Goal: Task Accomplishment & Management: Use online tool/utility

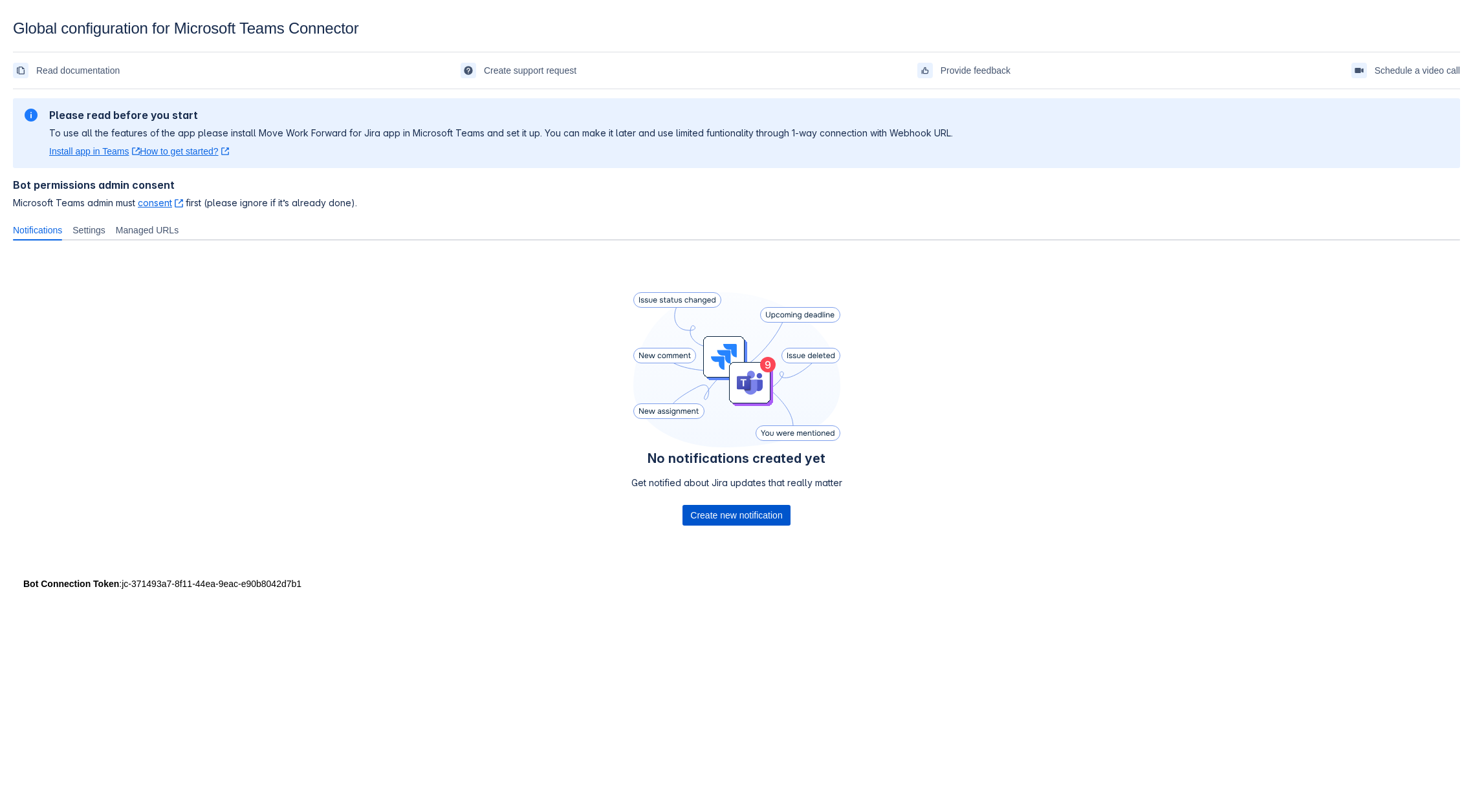
click at [745, 525] on span "Create new notification" at bounding box center [736, 515] width 92 height 21
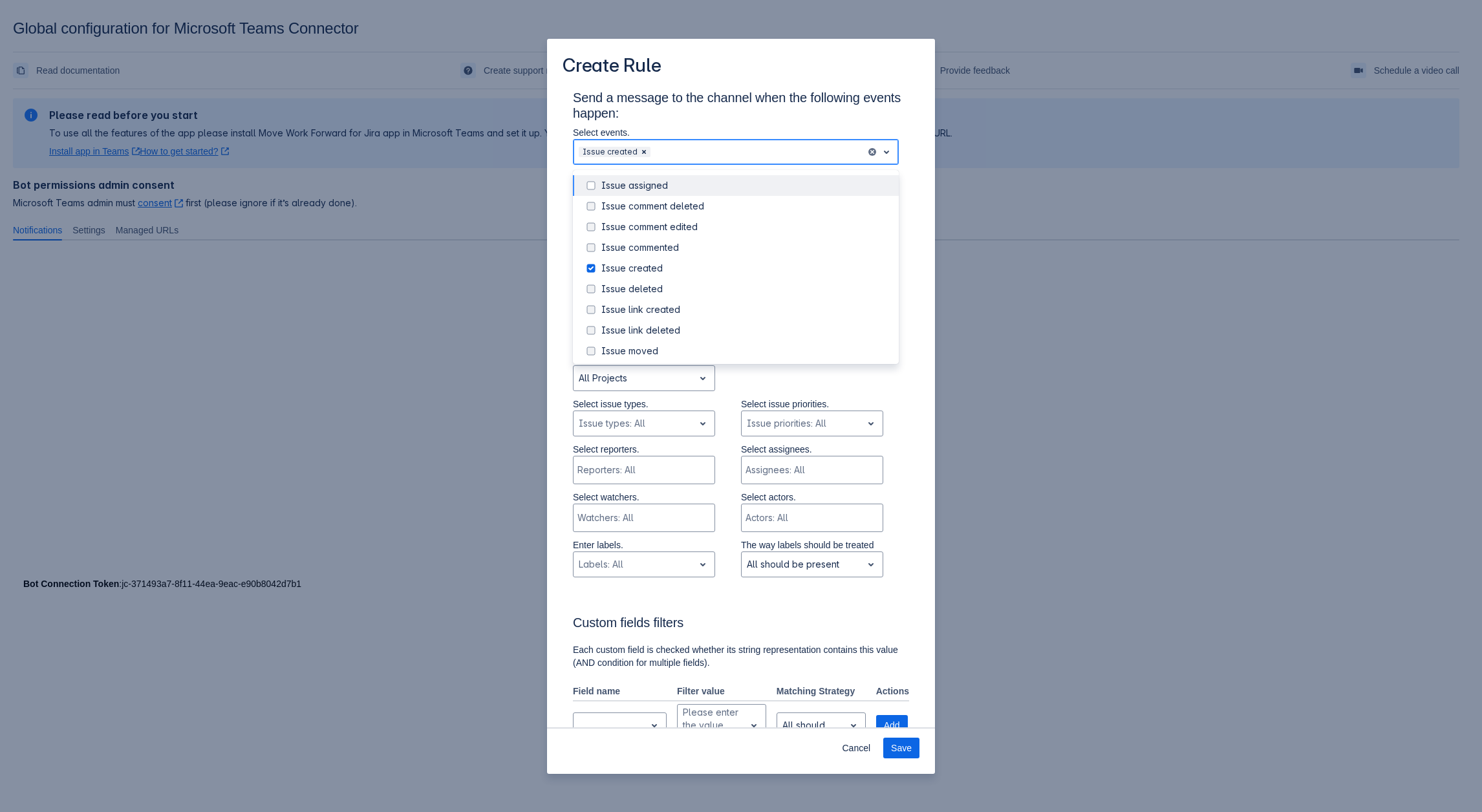
click at [692, 158] on div "Scrollable content" at bounding box center [757, 152] width 209 height 15
click at [604, 190] on div "Issue assigned" at bounding box center [746, 185] width 290 height 13
click at [603, 202] on div "Issue comment deleted" at bounding box center [746, 206] width 290 height 13
click at [597, 228] on span "Scrollable content" at bounding box center [590, 226] width 15 height 15
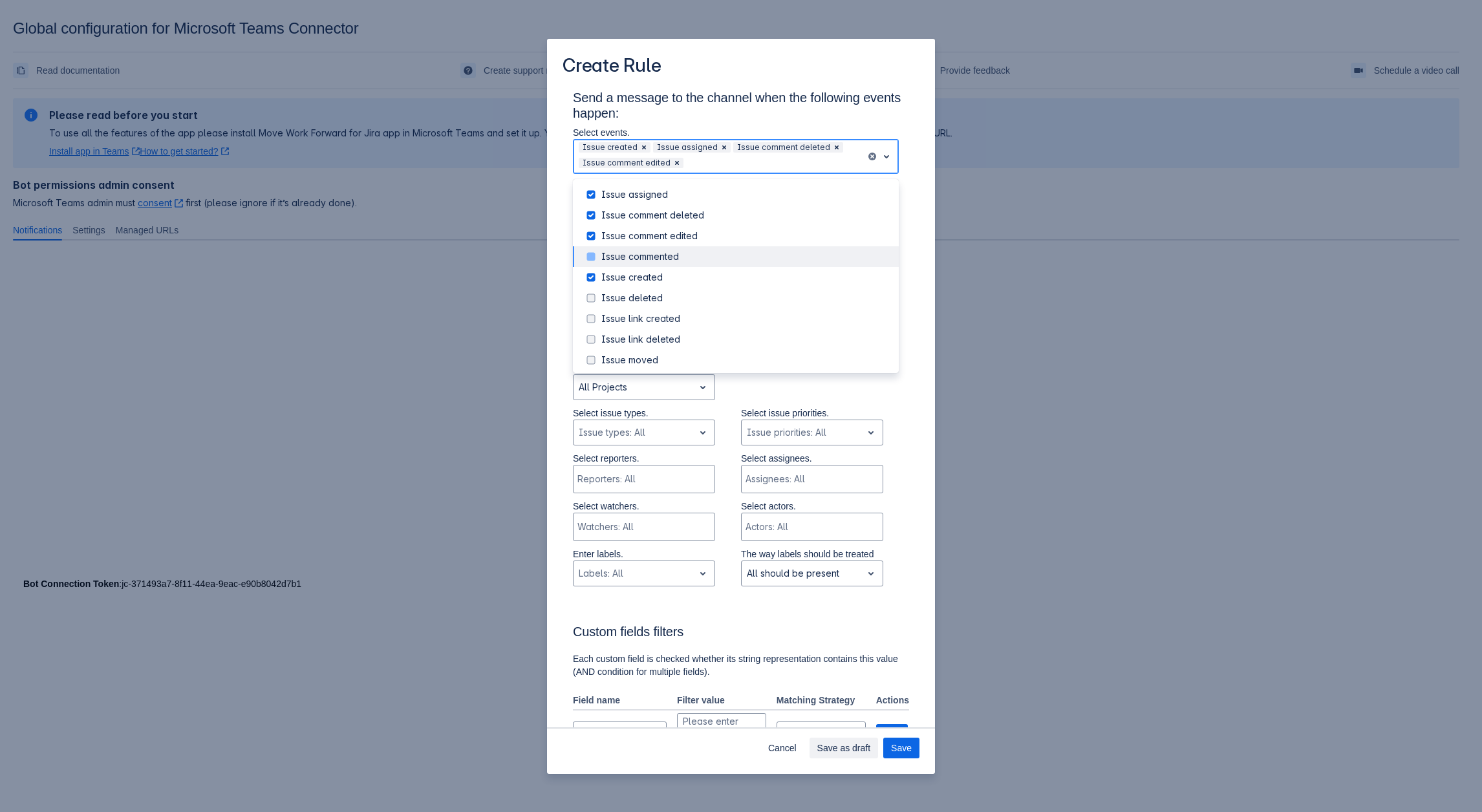
click at [597, 254] on span "Scrollable content" at bounding box center [590, 256] width 15 height 15
click at [900, 551] on div "Send a message to the channel when the following events happen: Select events. …" at bounding box center [740, 717] width 357 height 1255
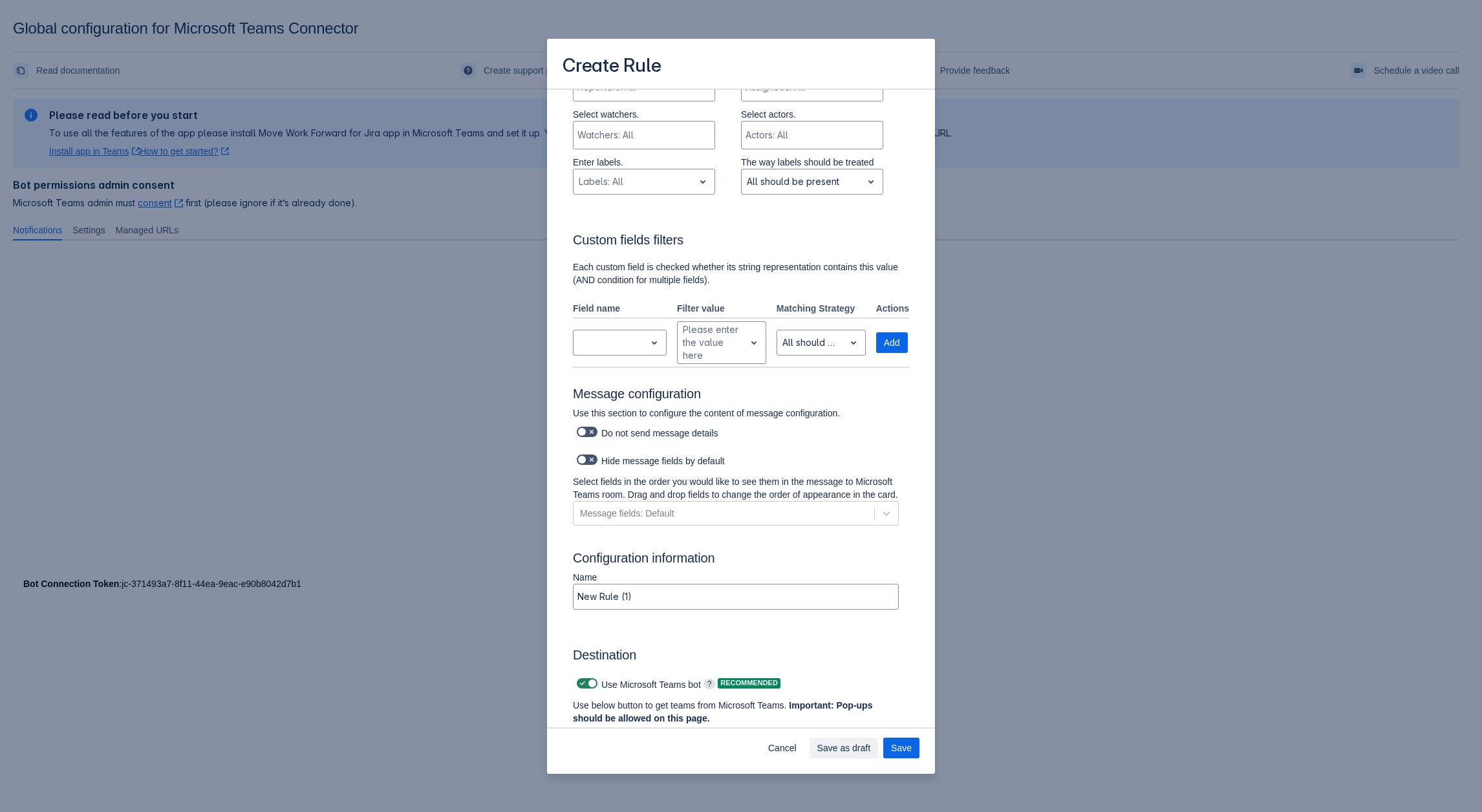
scroll to position [454, 0]
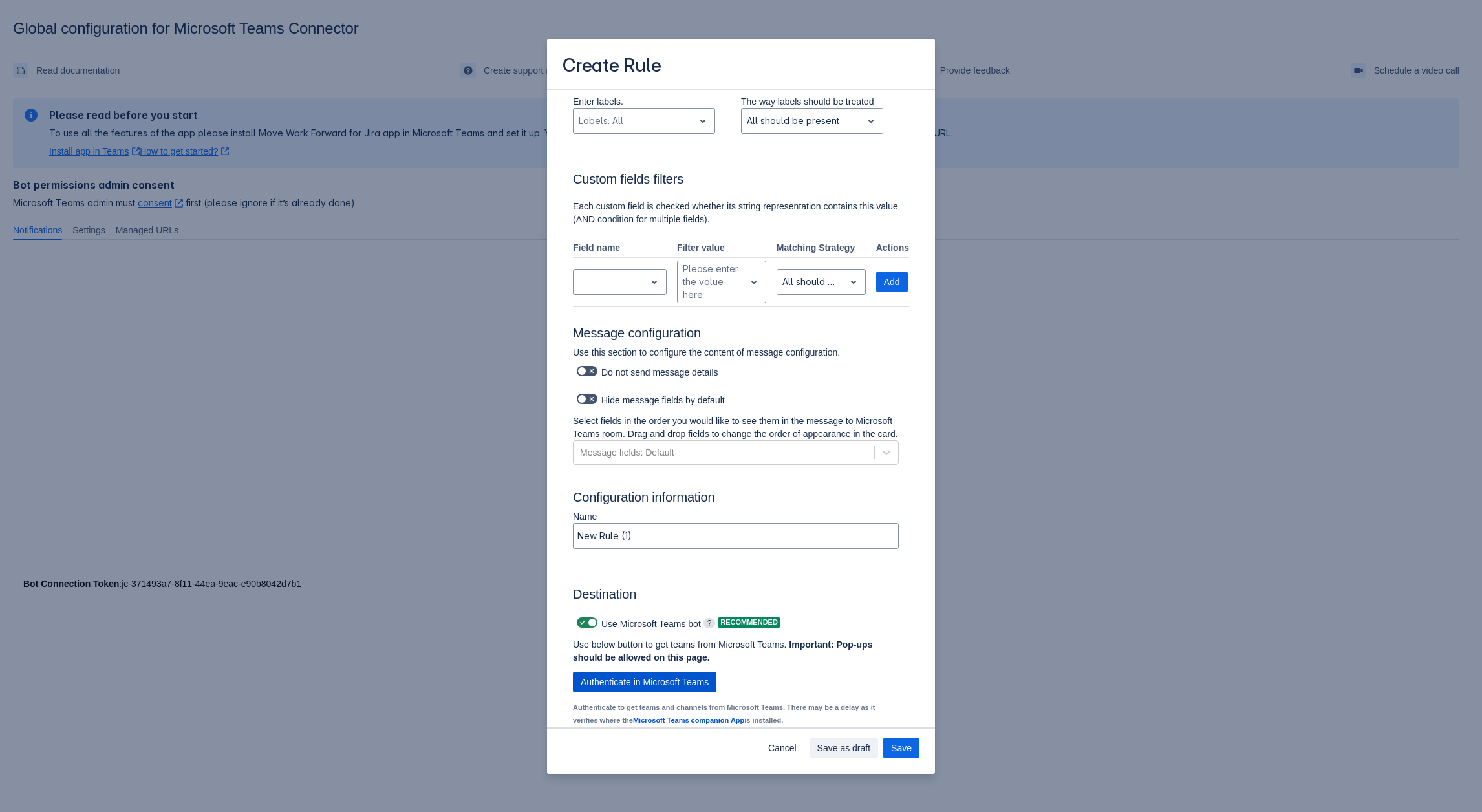
click at [662, 693] on span "Authenticate in Microsoft Teams" at bounding box center [645, 682] width 128 height 21
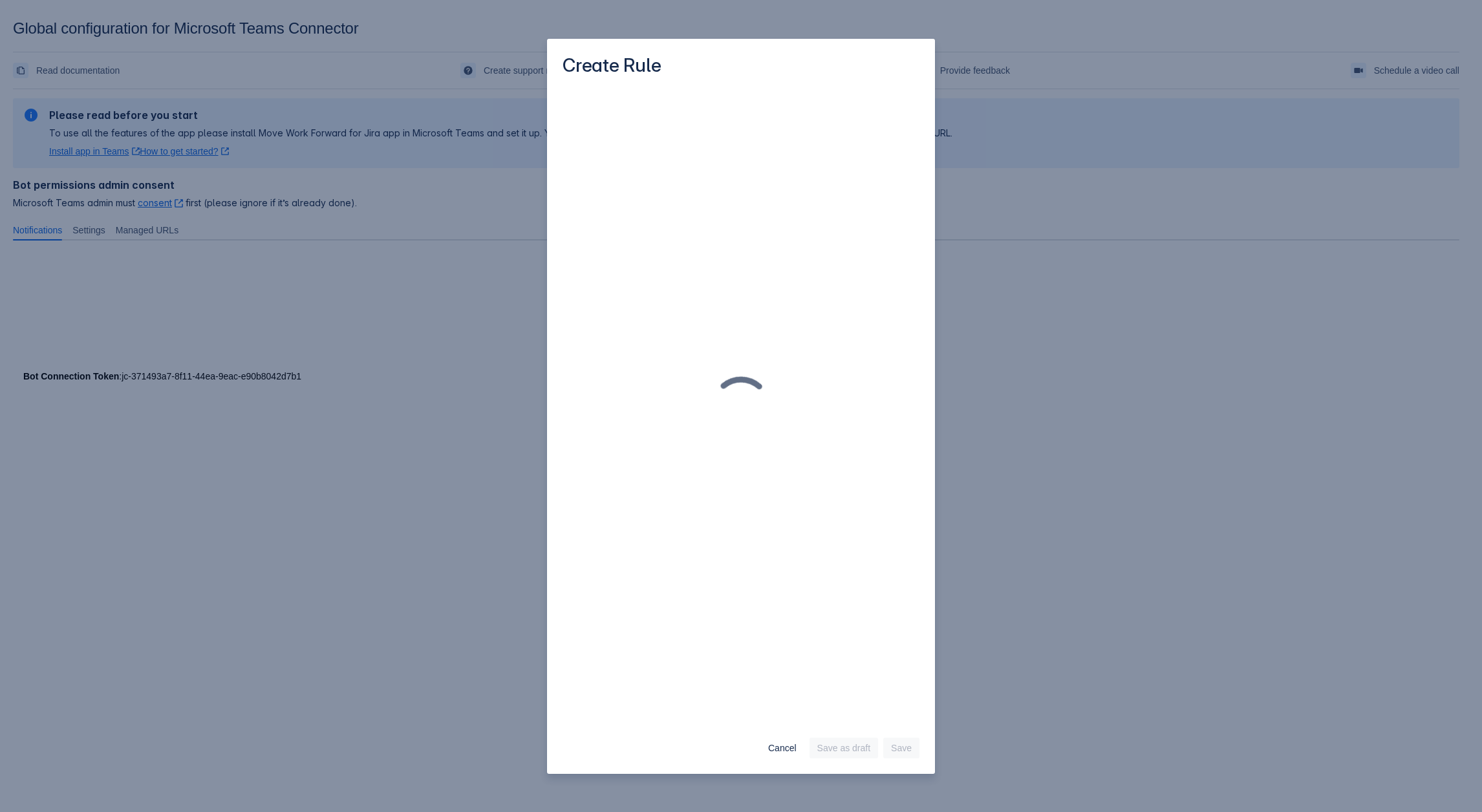
scroll to position [0, 0]
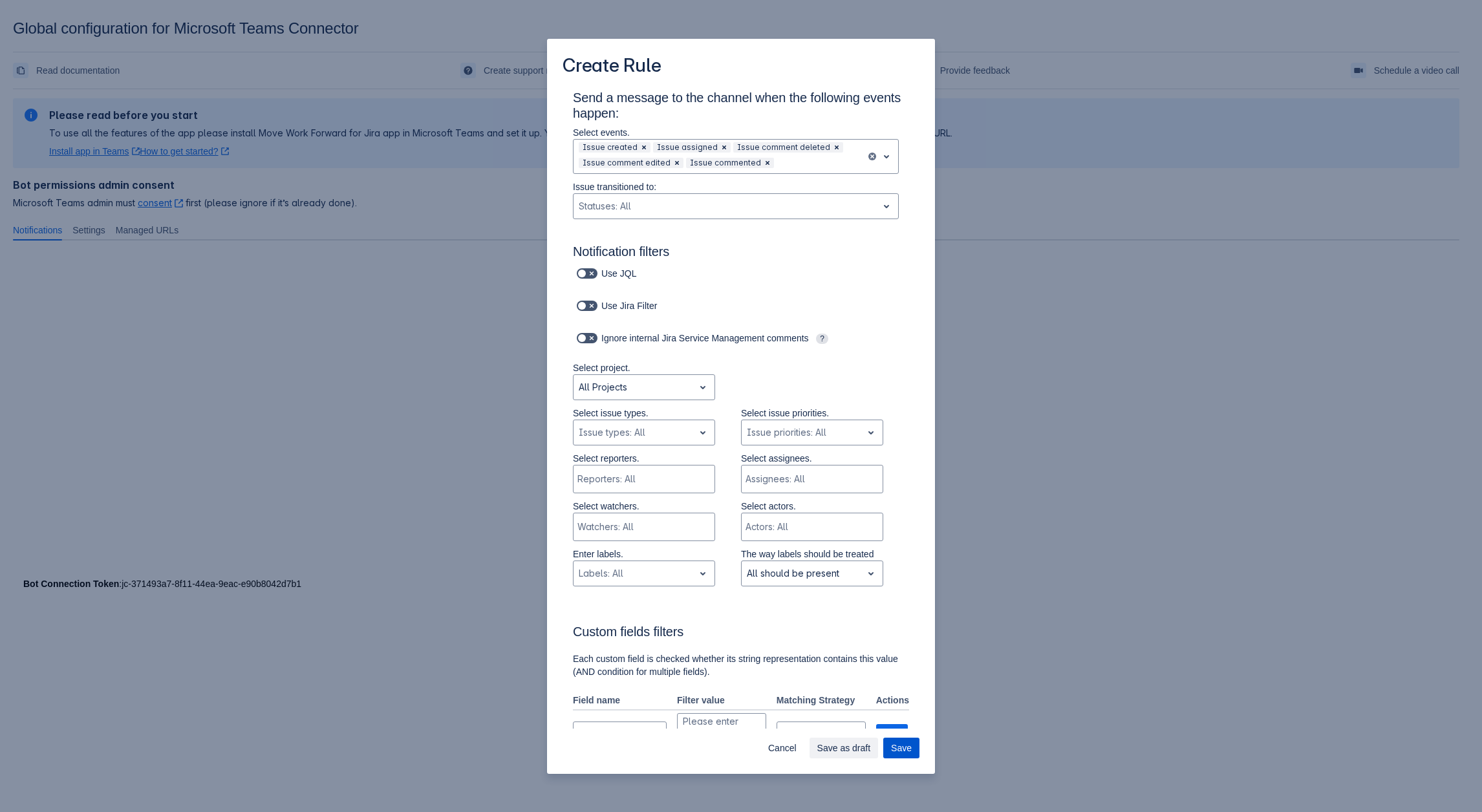
click at [904, 752] on span "Save" at bounding box center [901, 748] width 21 height 21
click at [916, 745] on button "Save" at bounding box center [902, 748] width 36 height 21
click at [910, 749] on span "Save" at bounding box center [901, 748] width 21 height 21
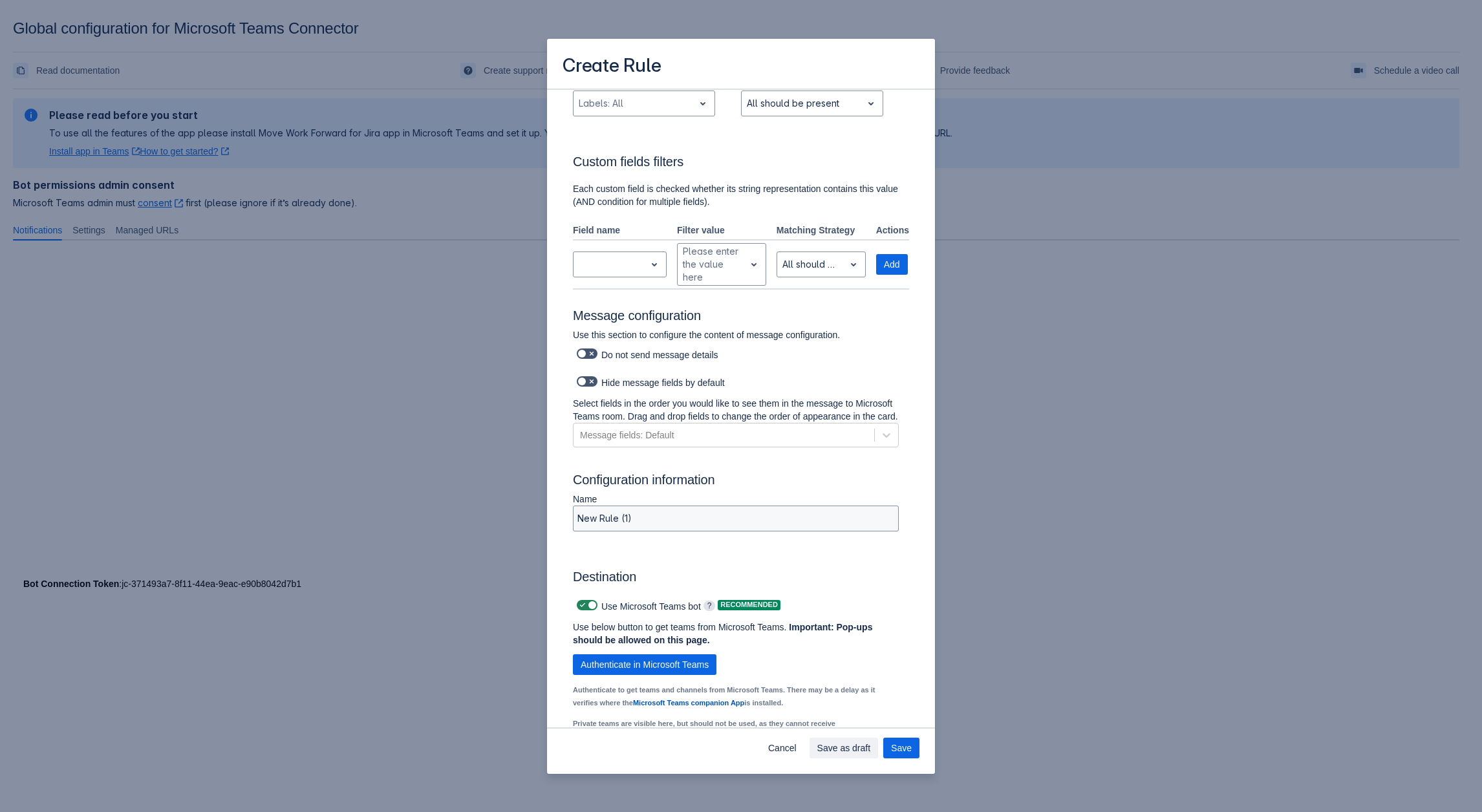
scroll to position [644, 0]
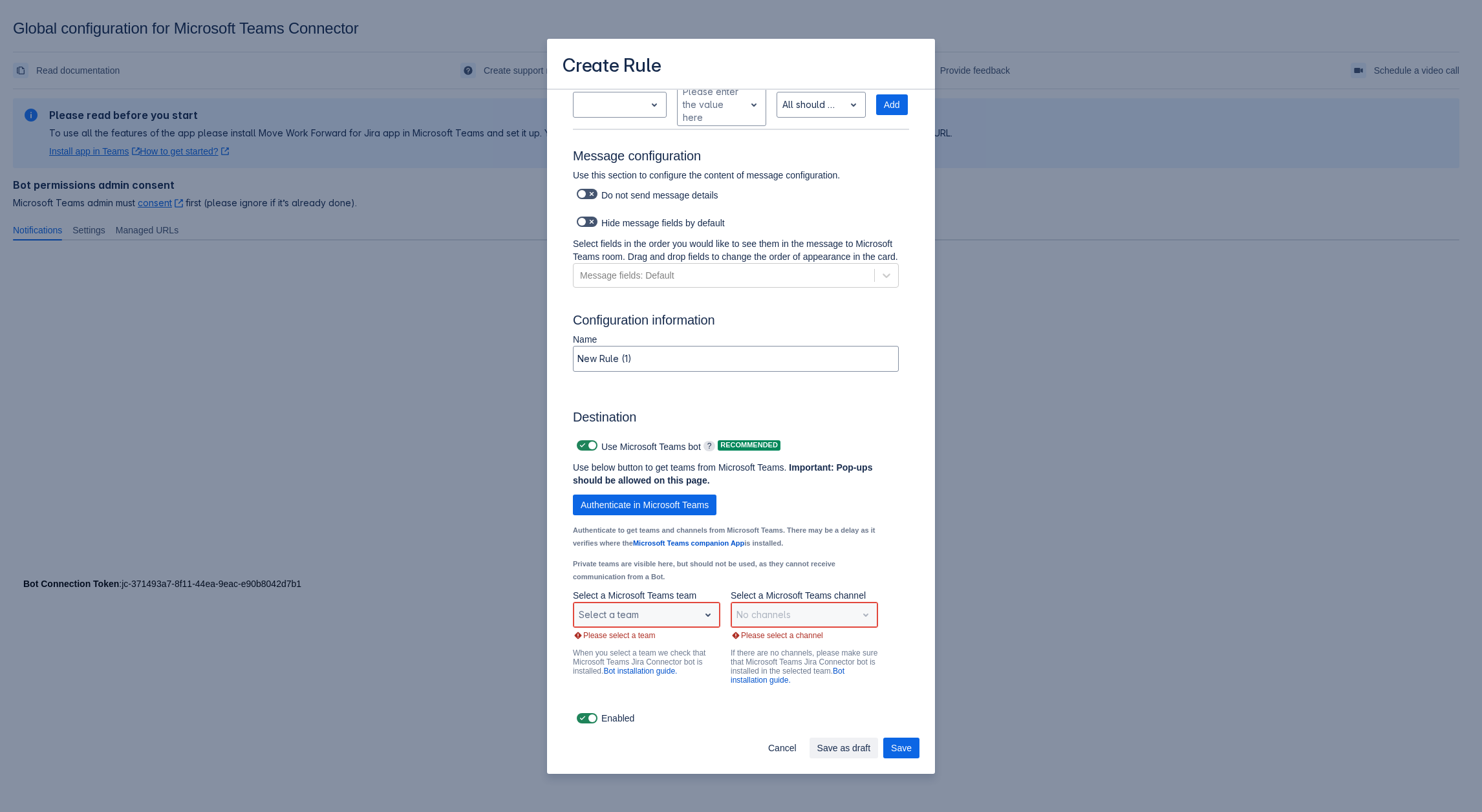
click at [687, 622] on div "Scrollable content" at bounding box center [636, 614] width 115 height 15
click at [649, 524] on div "Mark 8 Project Team" at bounding box center [647, 519] width 147 height 21
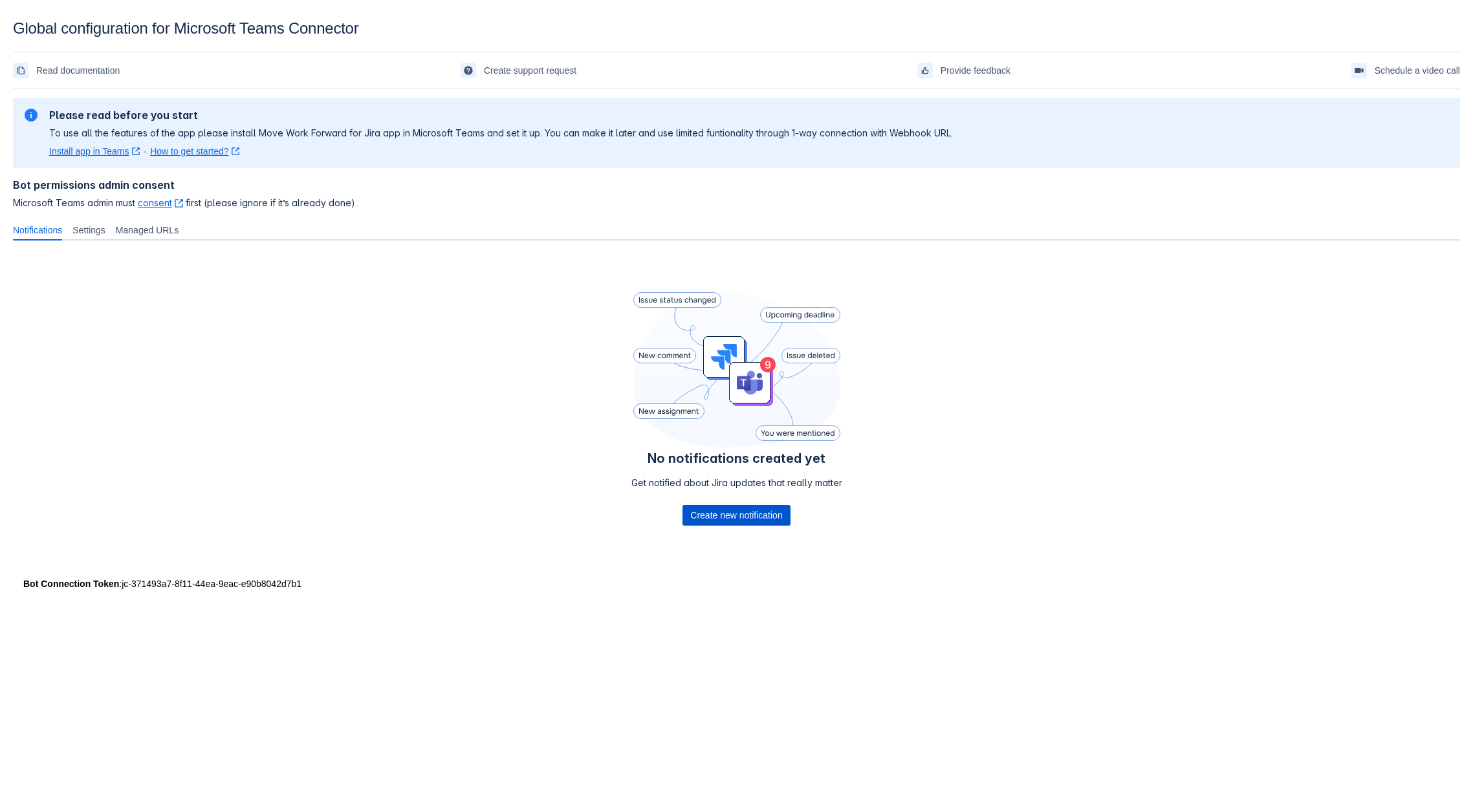
click at [724, 524] on span "Create new notification" at bounding box center [736, 515] width 92 height 21
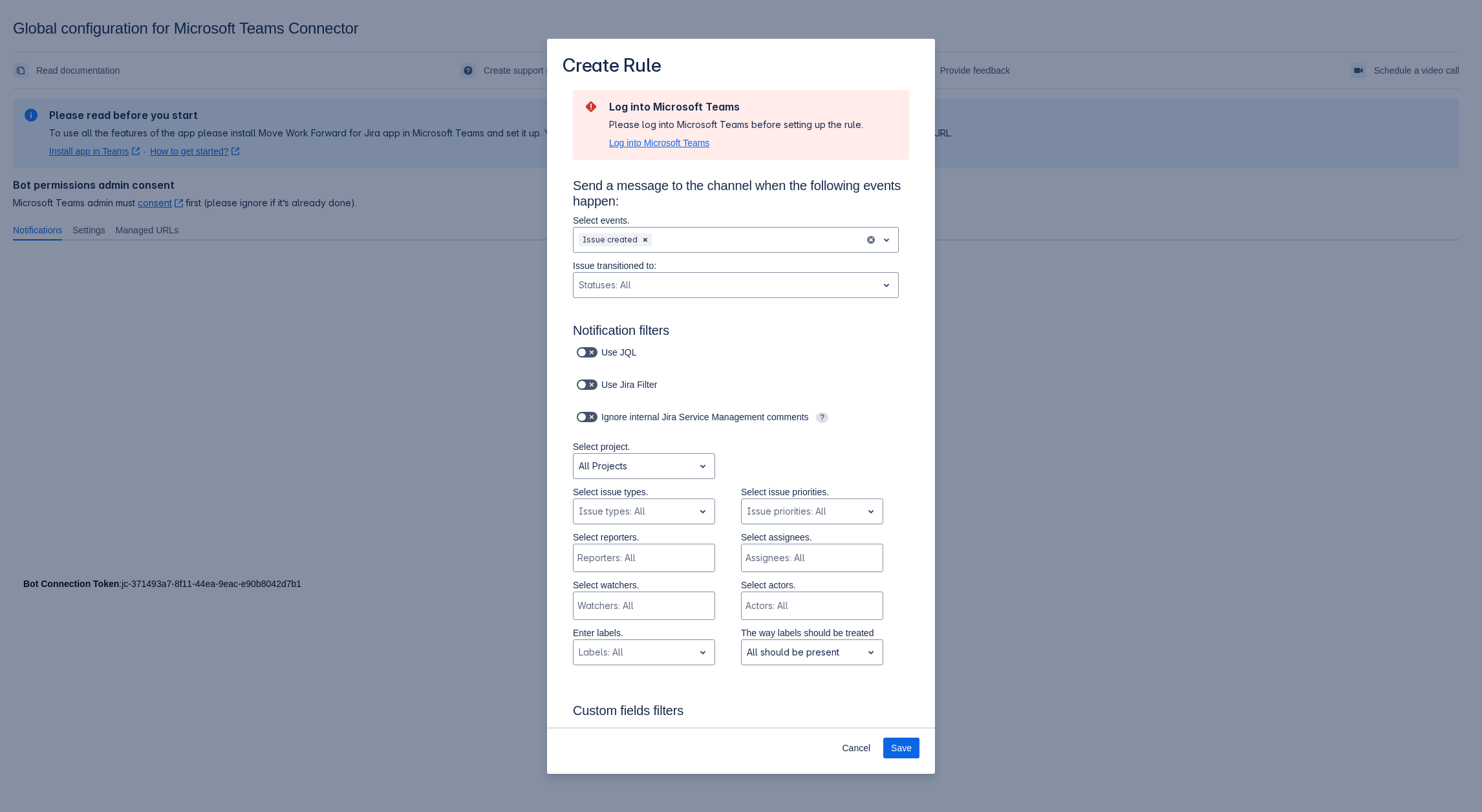
click at [631, 142] on span "Log into Microsoft Teams" at bounding box center [659, 143] width 101 height 13
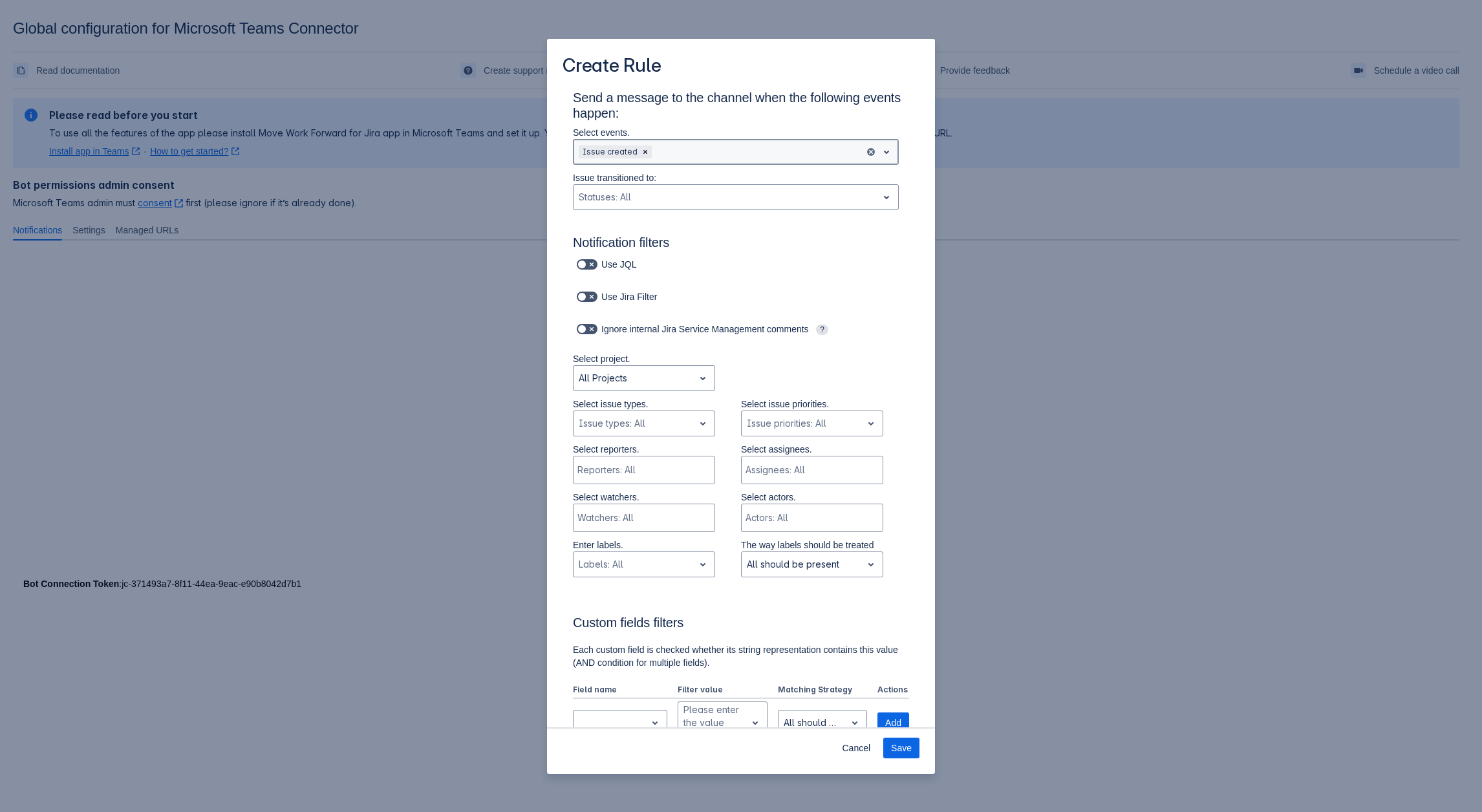
click at [673, 154] on div "Scrollable content" at bounding box center [757, 152] width 205 height 15
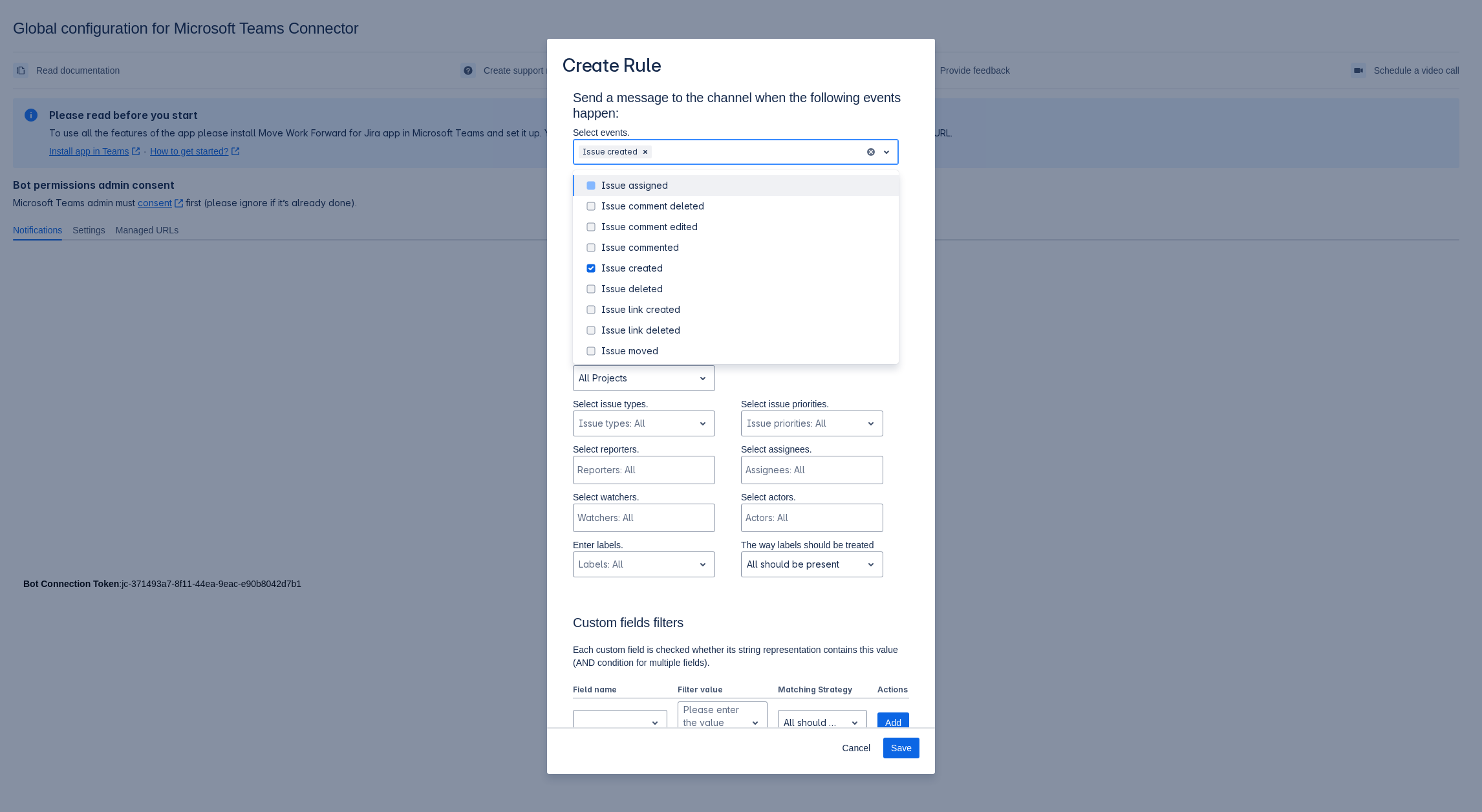
click at [618, 192] on div "Issue assigned" at bounding box center [746, 185] width 290 height 13
click at [606, 202] on div "Issue comment deleted" at bounding box center [746, 206] width 290 height 13
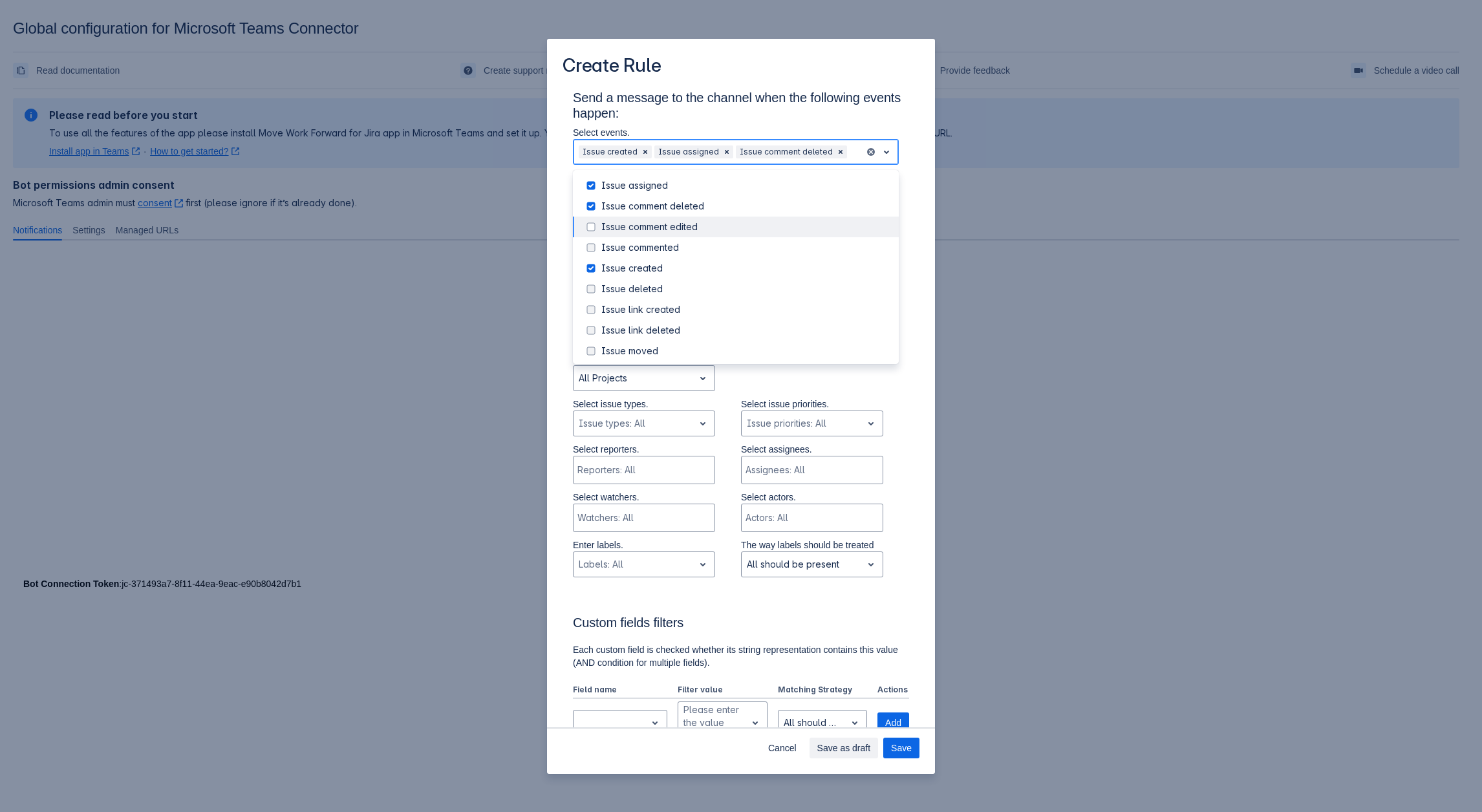
click at [597, 218] on div "Issue comment edited" at bounding box center [736, 226] width 326 height 21
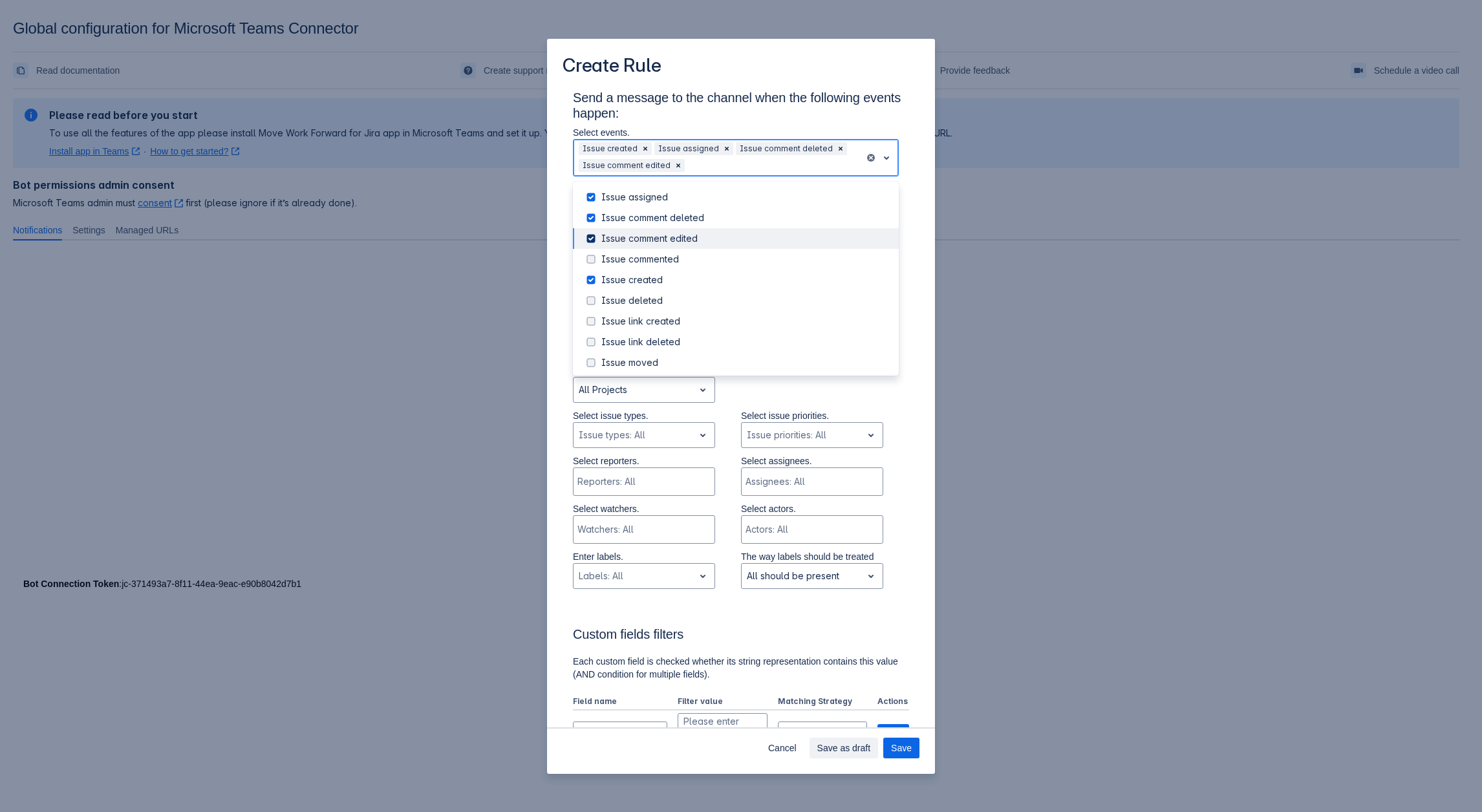
click at [595, 246] on span "Scrollable content" at bounding box center [590, 238] width 15 height 15
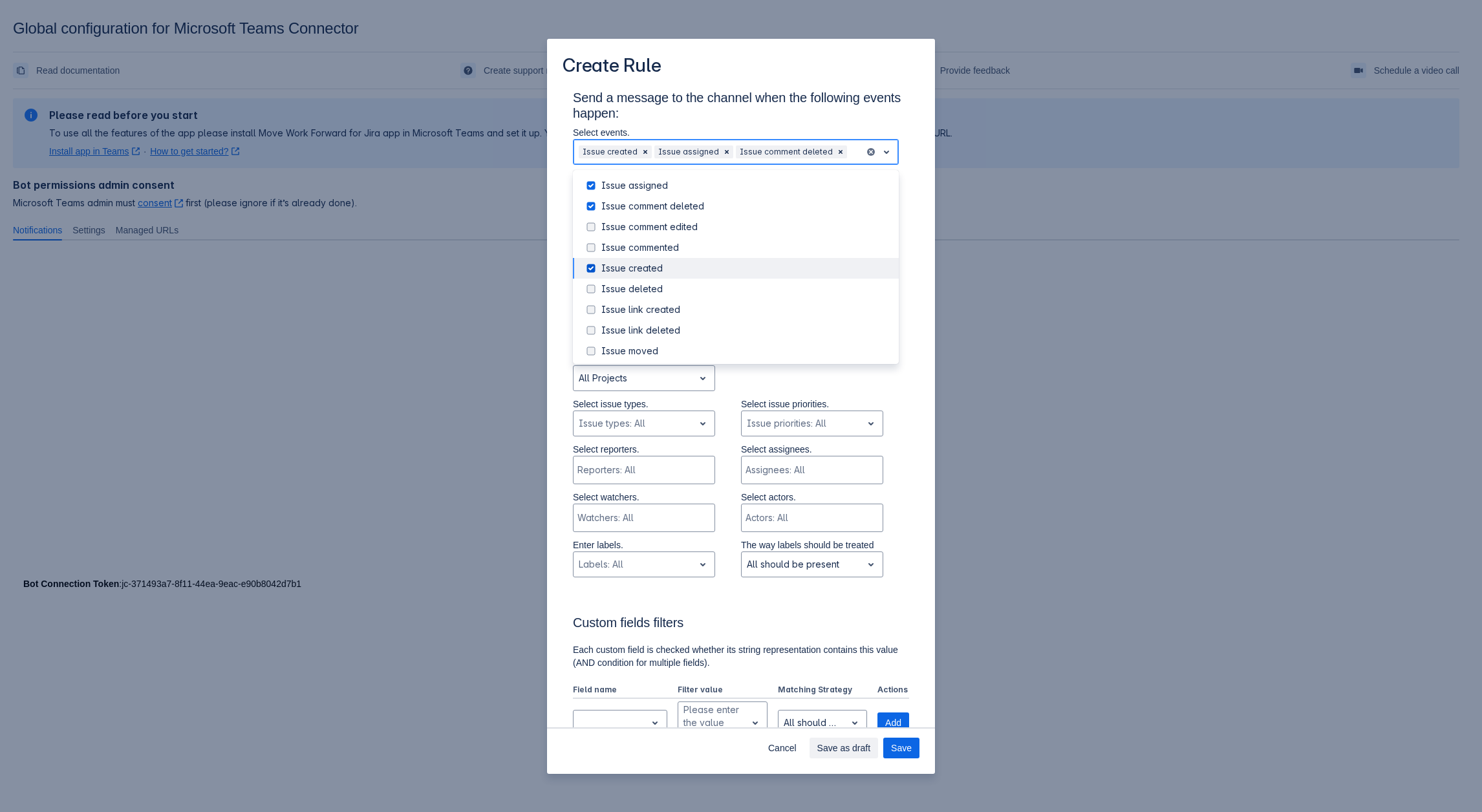
click at [599, 258] on div "Issue created" at bounding box center [736, 268] width 326 height 21
click at [599, 255] on div "Scrollable content" at bounding box center [592, 247] width 18 height 15
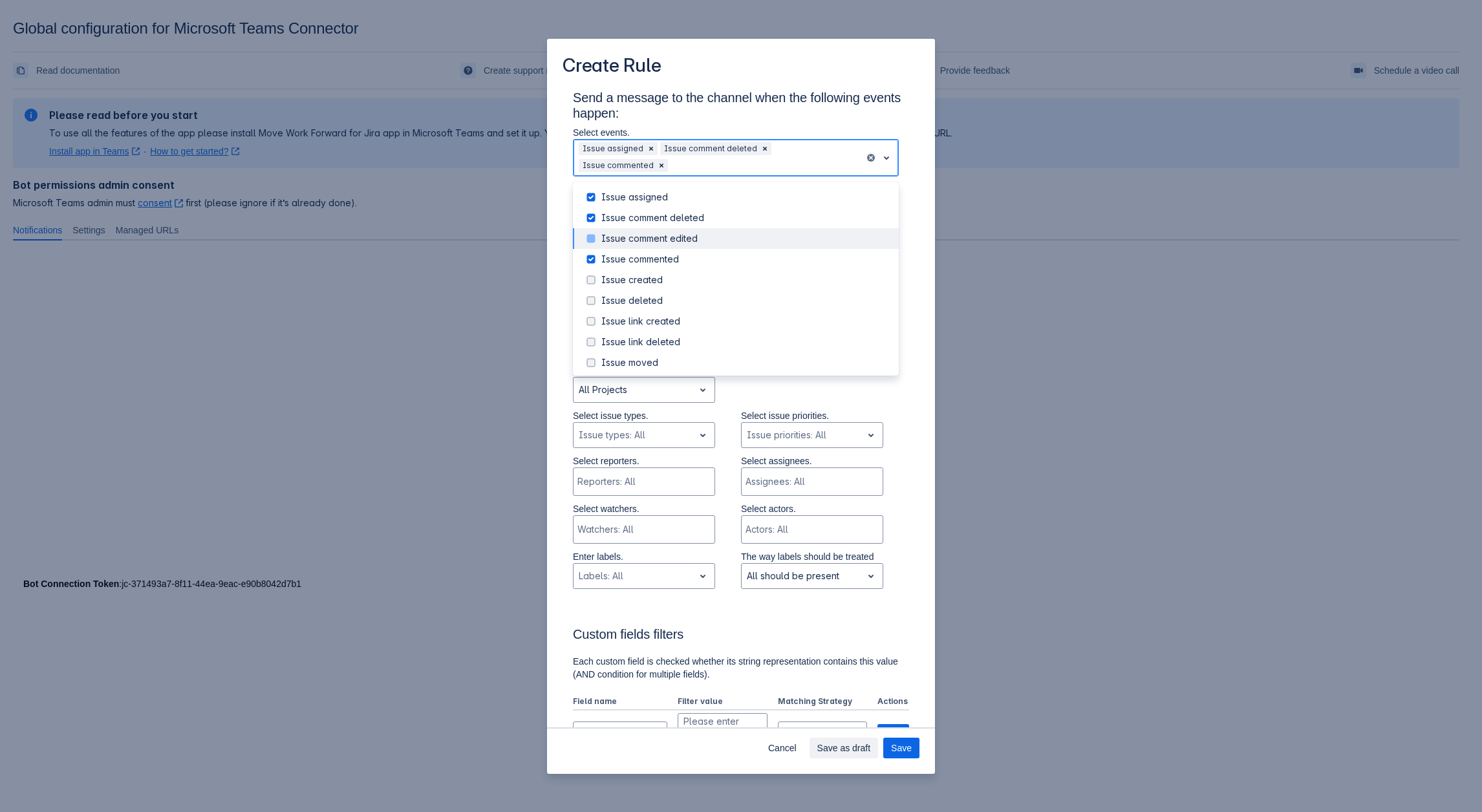
click at [599, 237] on div "Scrollable content" at bounding box center [592, 238] width 18 height 15
click at [604, 286] on div "Issue created" at bounding box center [746, 280] width 290 height 13
click at [895, 437] on div "Select issue types. , multiple selections available, Issue types: All Select is…" at bounding box center [728, 432] width 362 height 45
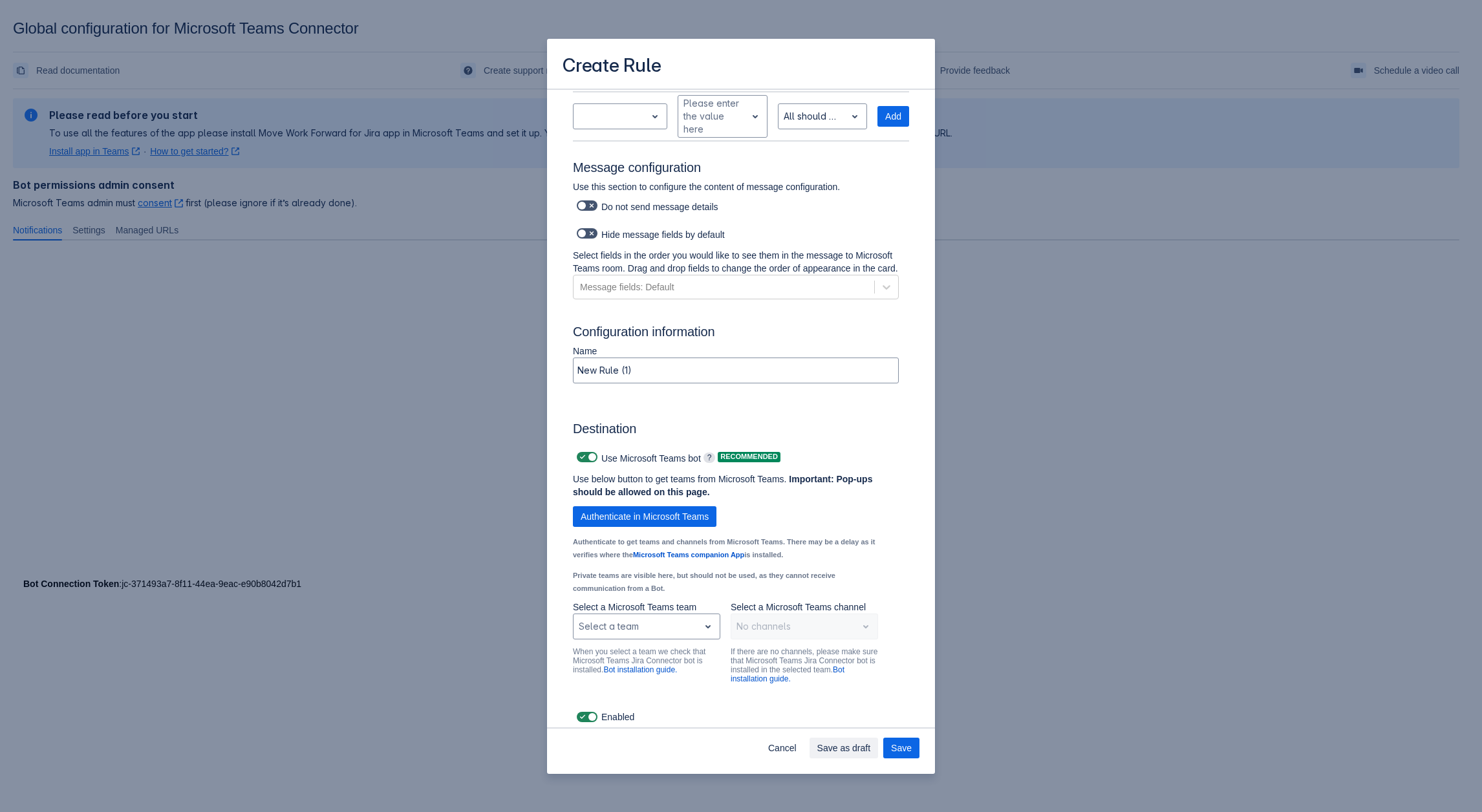
scroll to position [631, 0]
click at [646, 622] on div "Scrollable content" at bounding box center [636, 627] width 115 height 15
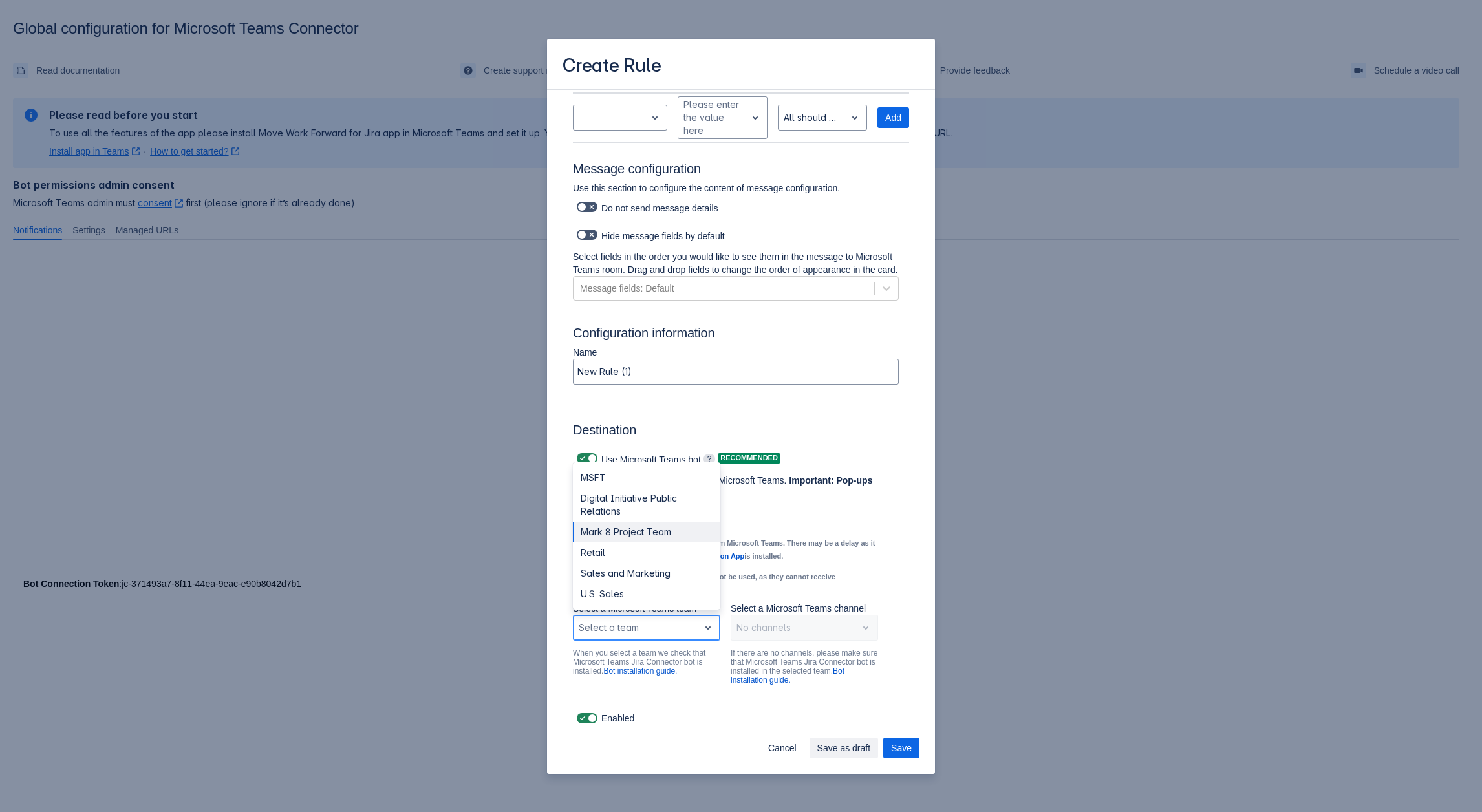
click at [636, 529] on div "Mark 8 Project Team" at bounding box center [647, 532] width 147 height 21
click at [756, 635] on div "Scrollable content" at bounding box center [794, 627] width 115 height 15
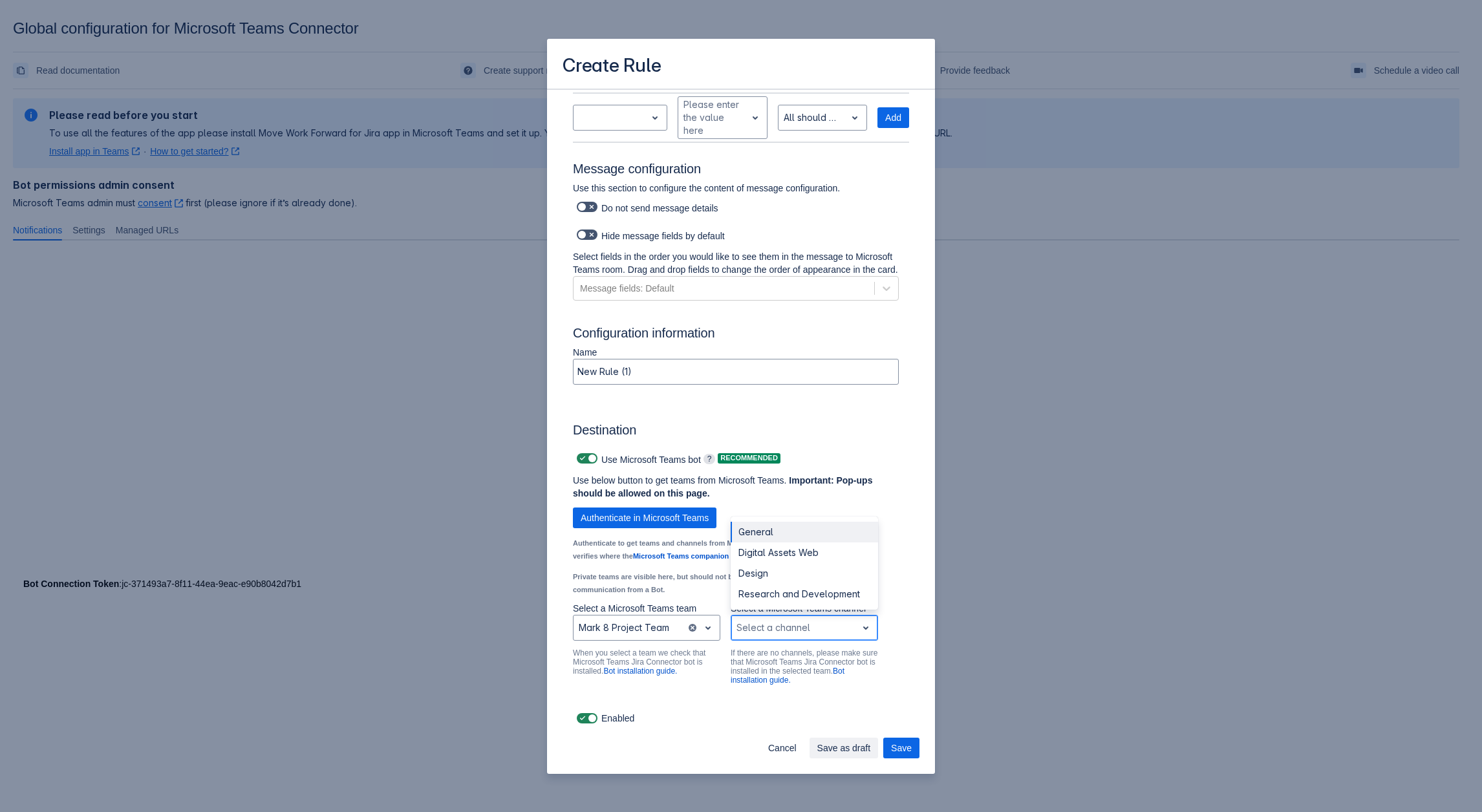
drag, startPoint x: 770, startPoint y: 571, endPoint x: 770, endPoint y: 527, distance: 44.0
click at [770, 527] on div "General Digital Assets Web Design Research and Development" at bounding box center [805, 563] width 147 height 93
click at [770, 527] on div "General" at bounding box center [805, 532] width 147 height 21
click at [902, 745] on span "Save" at bounding box center [901, 748] width 21 height 21
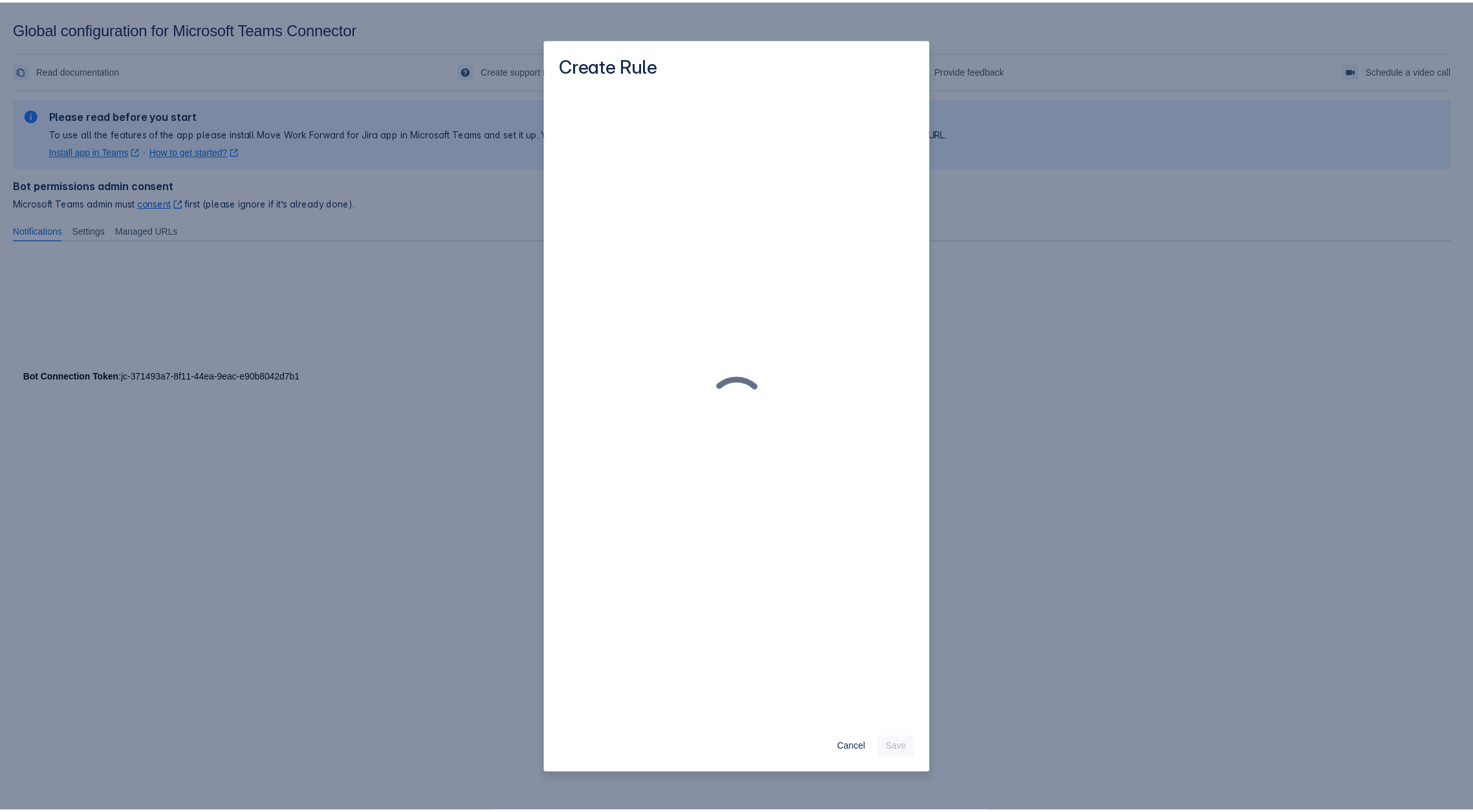
scroll to position [0, 0]
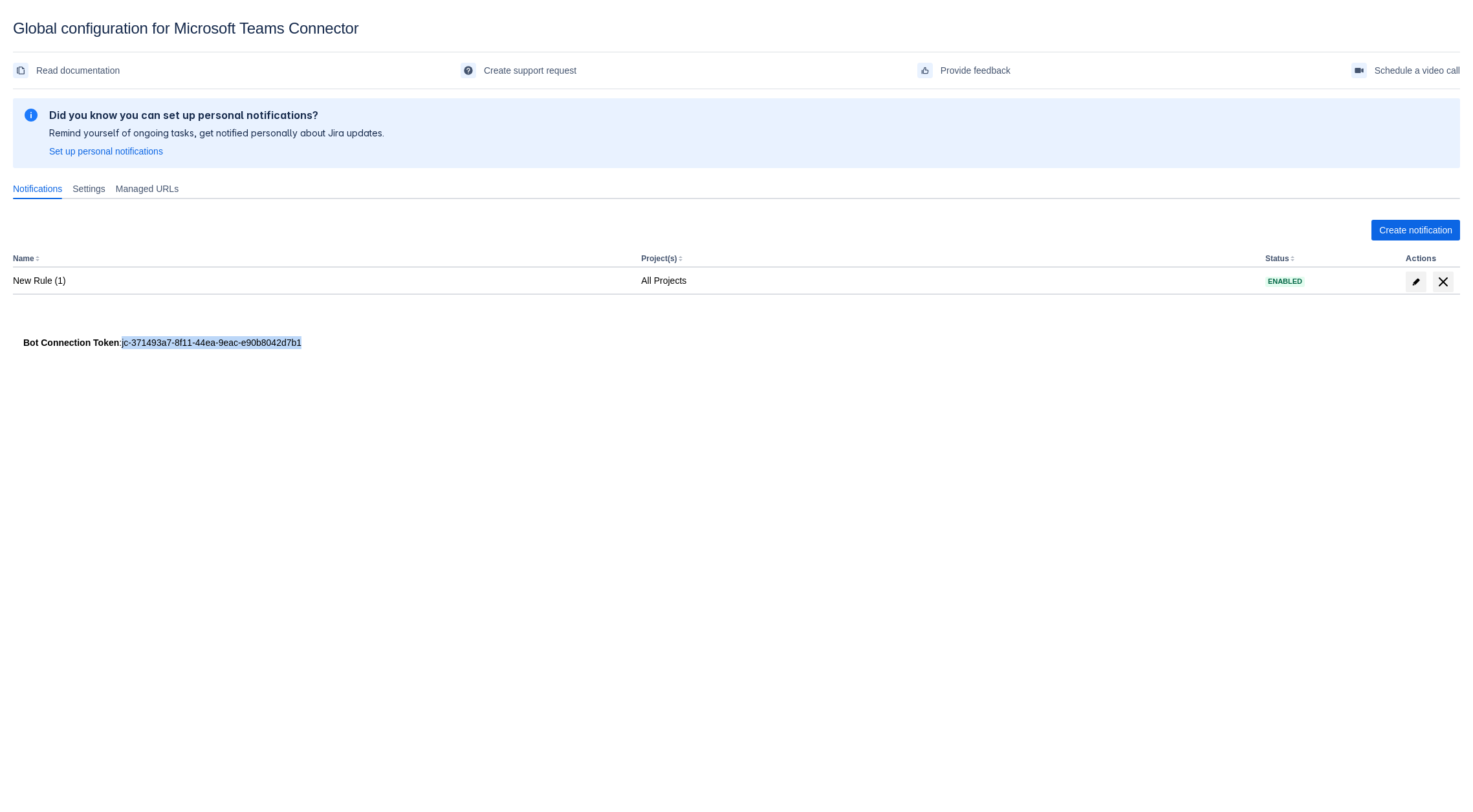
drag, startPoint x: 301, startPoint y: 347, endPoint x: 121, endPoint y: 346, distance: 180.0
click at [121, 346] on div "Bot Connection Token : jc-371493a7-8f11-44ea-9eac-e90b8042d7b1" at bounding box center [737, 342] width 1427 height 13
copy div "jc-371493a7-8f11-44ea-9eac-e90b8042d7b1"
